Goal: Information Seeking & Learning: Learn about a topic

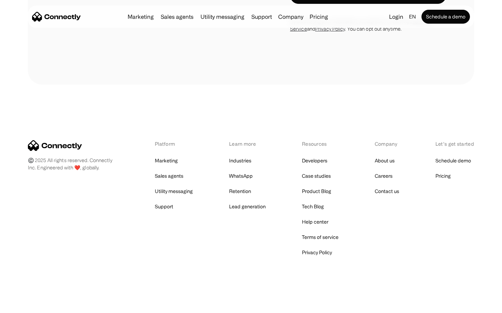
scroll to position [2733, 0]
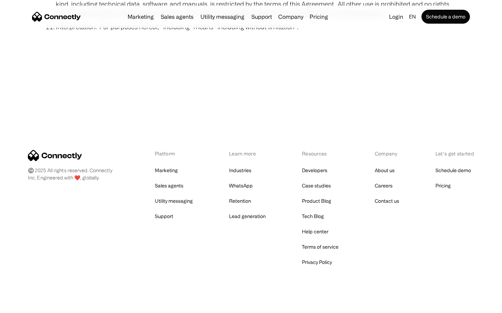
scroll to position [2559, 0]
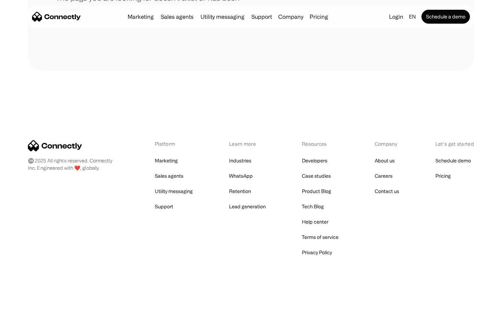
scroll to position [127, 0]
